Goal: Obtain resource: Download file/media

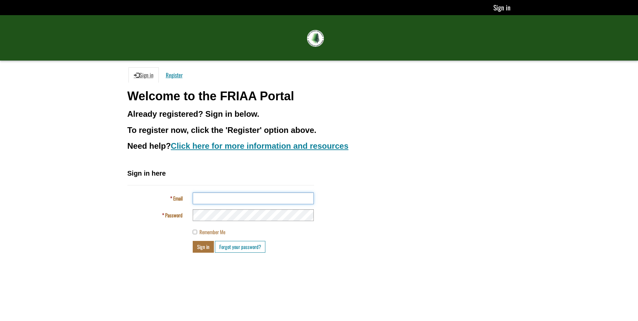
click at [214, 197] on input "Email" at bounding box center [253, 198] width 121 height 12
type input "**********"
click at [204, 246] on button "Sign in" at bounding box center [203, 247] width 21 height 12
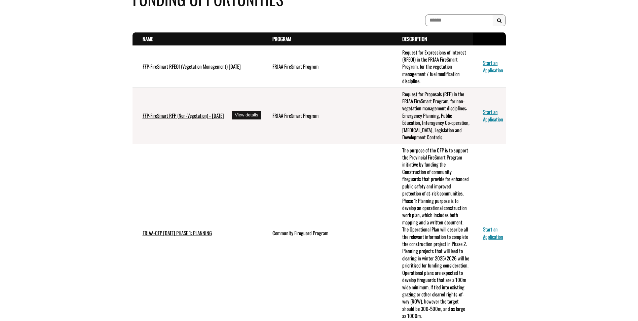
scroll to position [34, 0]
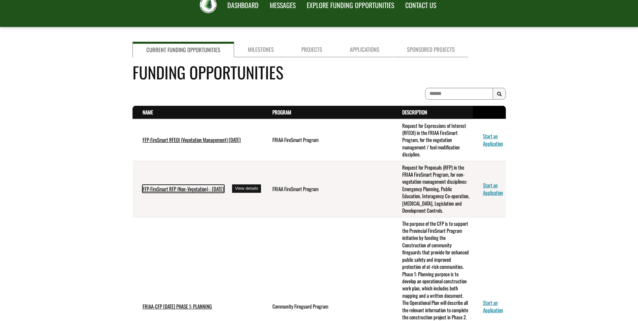
click at [223, 189] on link "FFP-FireSmart RFP (Non-Vegetation) - July 2025" at bounding box center [183, 188] width 81 height 7
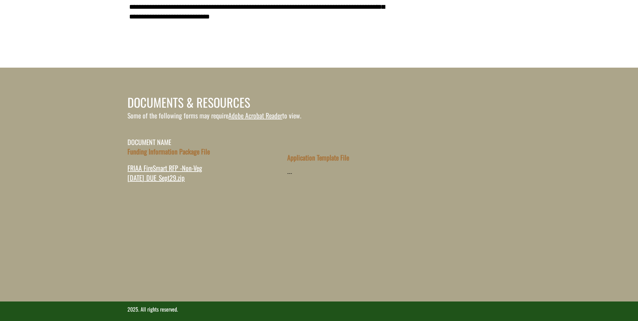
scroll to position [203, 0]
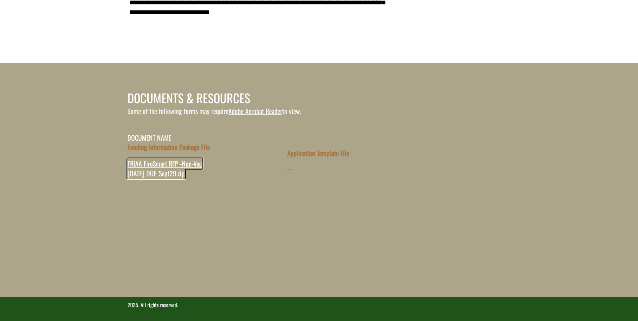
click at [158, 163] on span "FRIAA FireSmart RFP -Non-Veg [DATE]_DUE_Sept29.zip" at bounding box center [164, 168] width 75 height 20
